Goal: Task Accomplishment & Management: Use online tool/utility

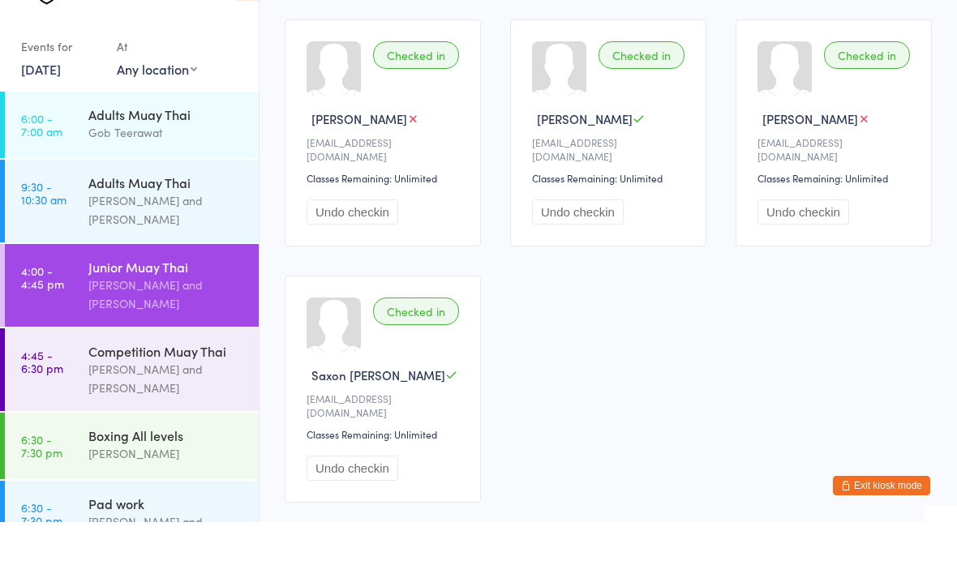
scroll to position [29, 0]
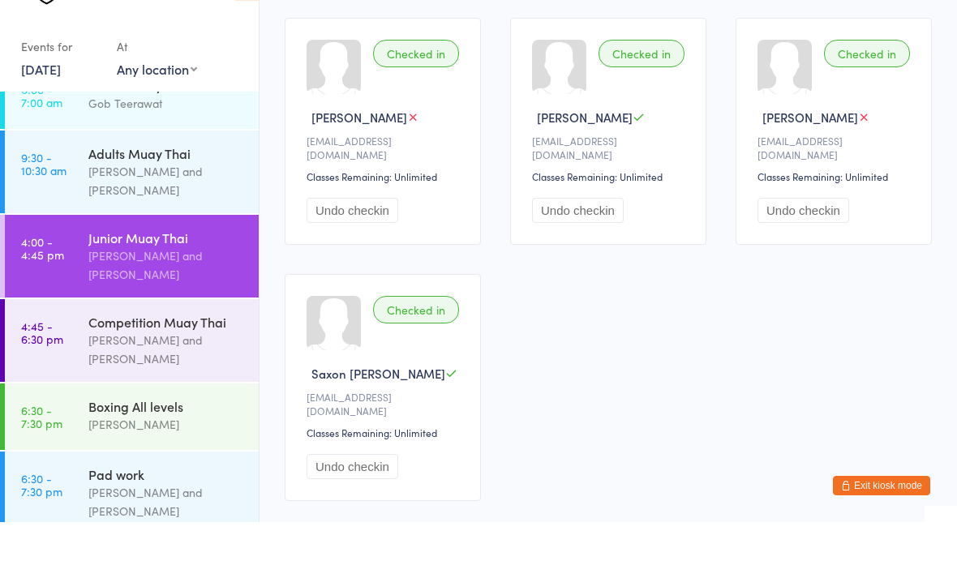
click at [84, 439] on link "6:30 - 7:30 pm Boxing All levels [PERSON_NAME]" at bounding box center [132, 472] width 254 height 66
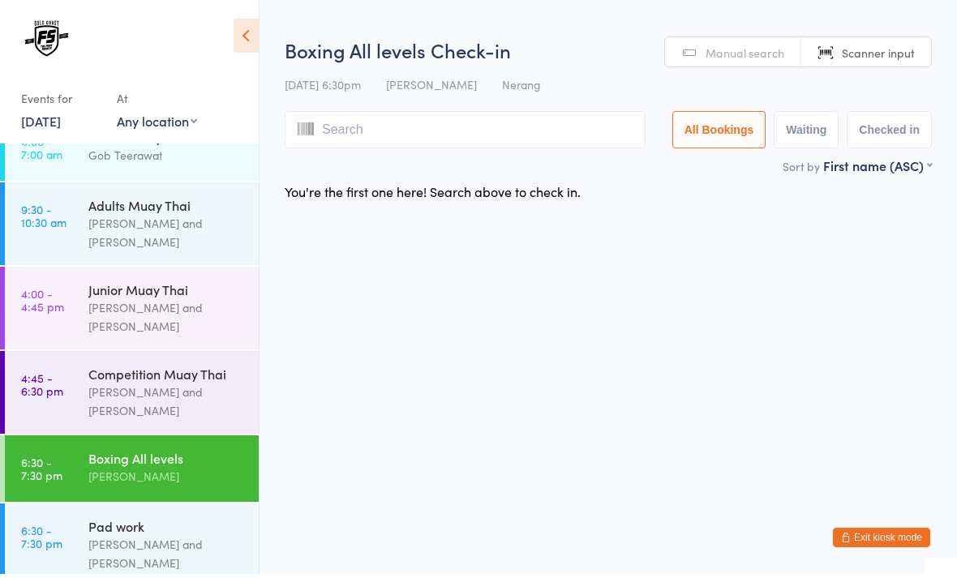
click at [81, 537] on link "6:30 - 7:30 pm Pad work [PERSON_NAME] and [PERSON_NAME]" at bounding box center [132, 549] width 254 height 83
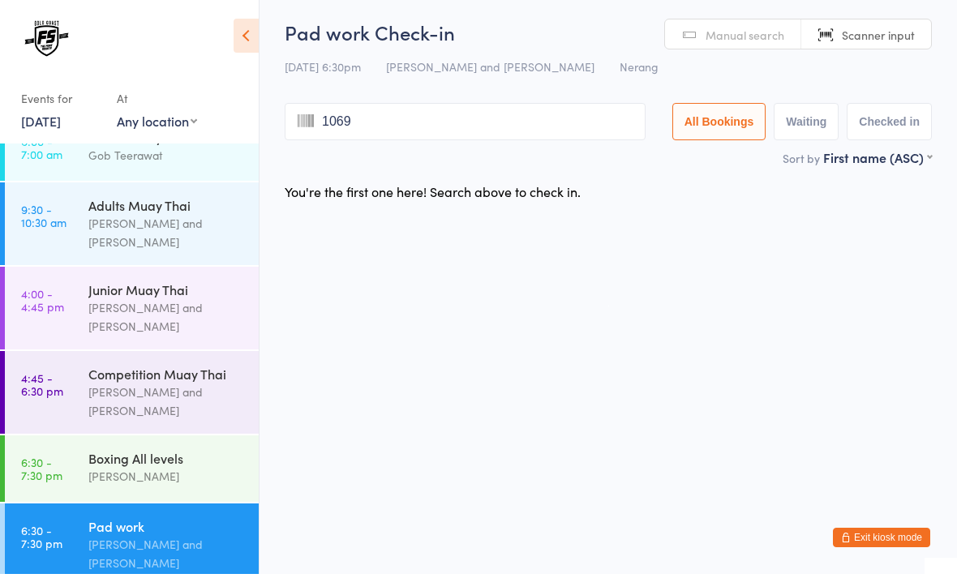
type input "1069"
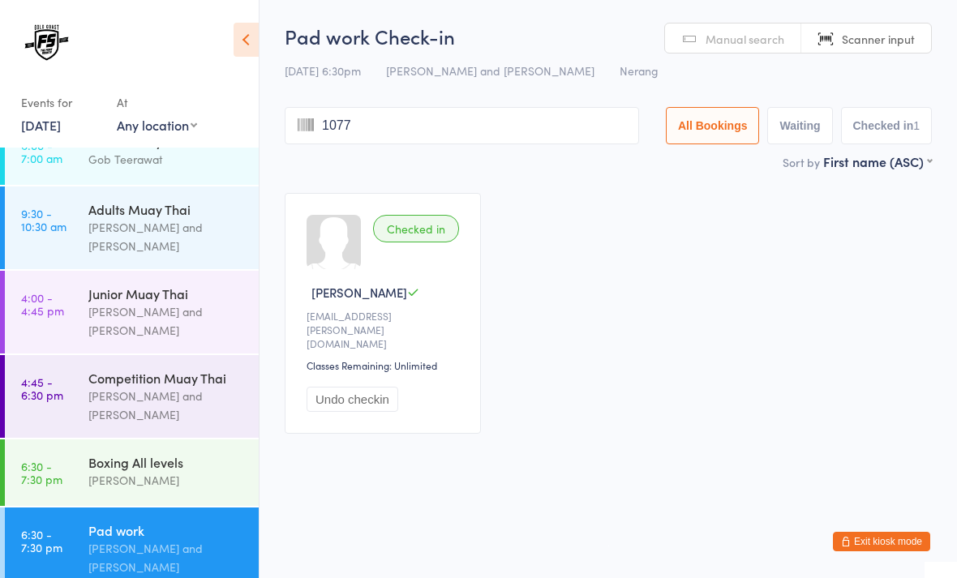
type input "1077"
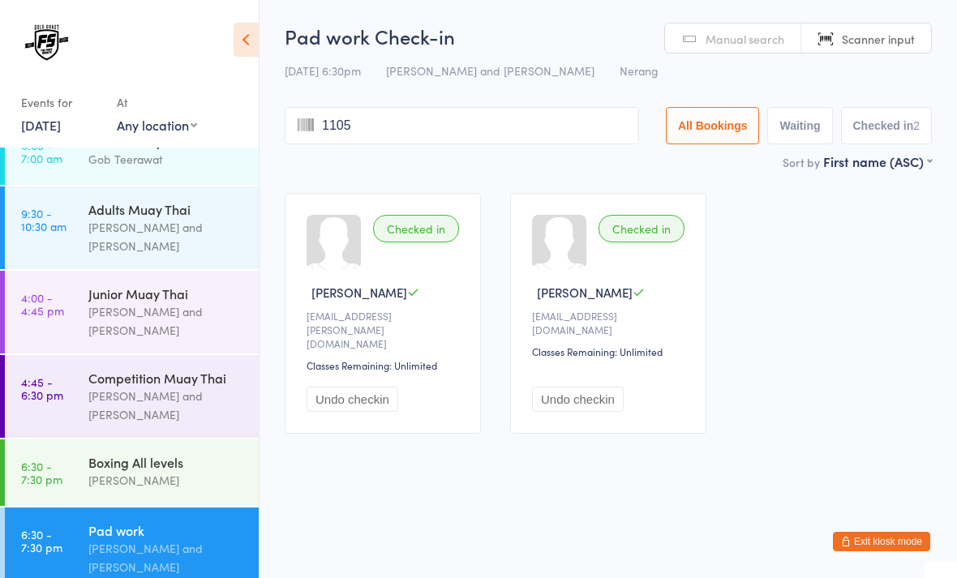
type input "1105"
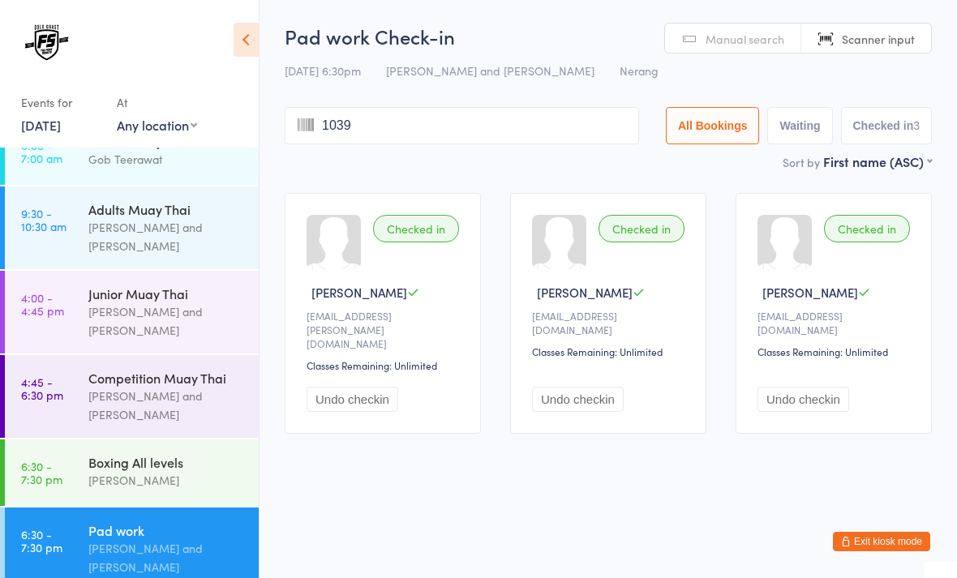
type input "1039"
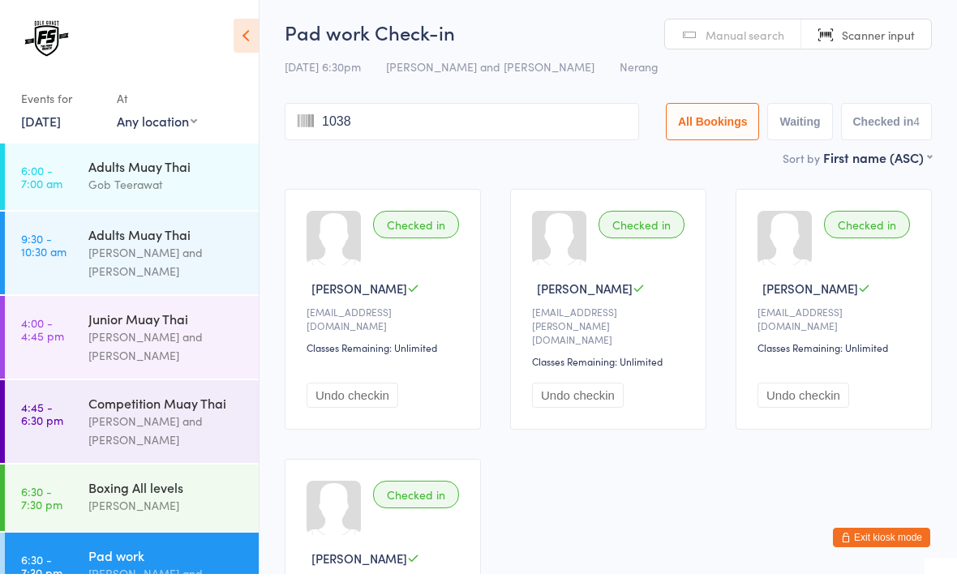
type input "1038"
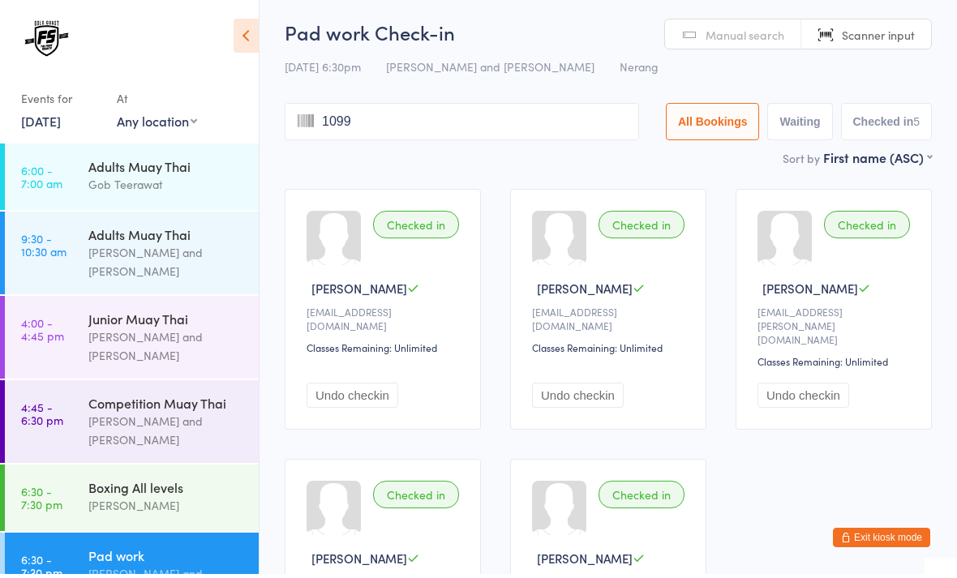
type input "1099"
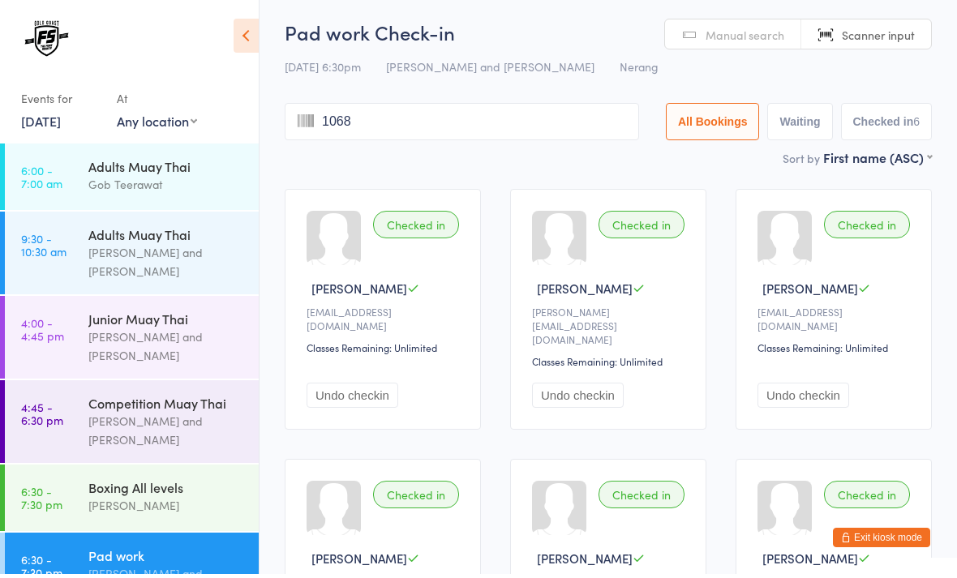
type input "1068"
type input "1009"
